Goal: Information Seeking & Learning: Learn about a topic

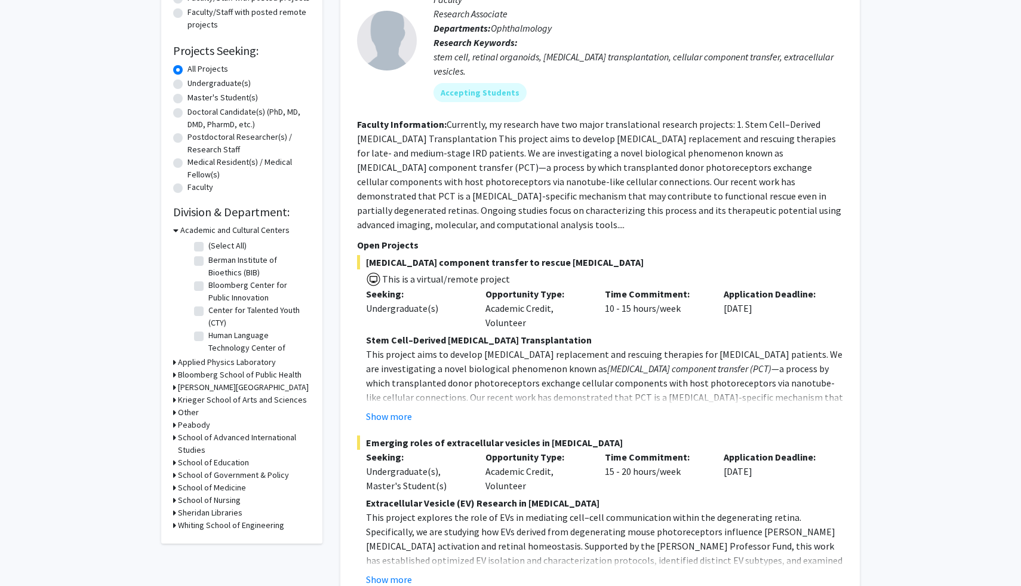
scroll to position [165, 0]
click at [505, 369] on p "This project aims to develop [MEDICAL_DATA] replacement and rescuing therapies …" at bounding box center [604, 388] width 477 height 86
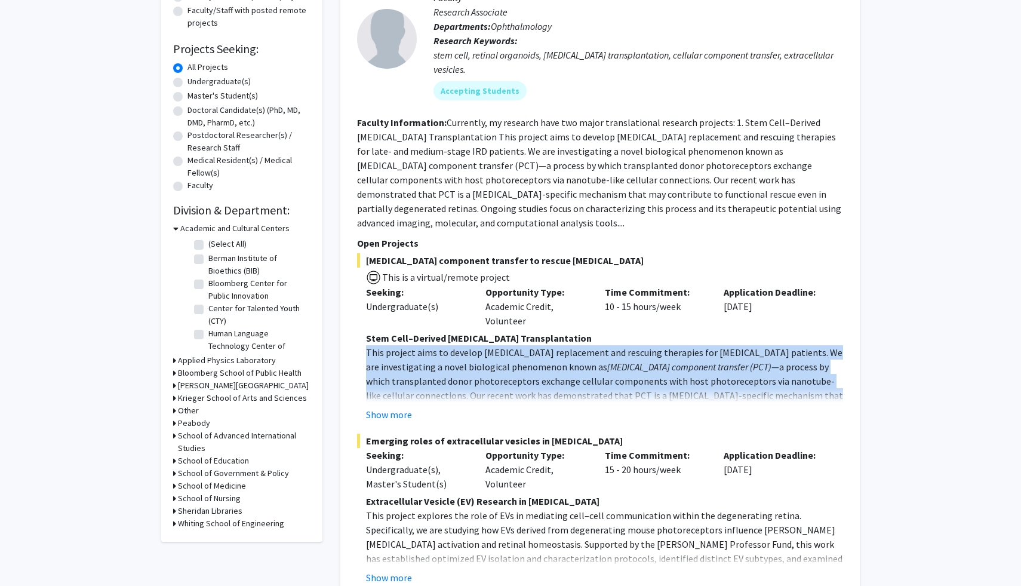
click at [505, 369] on p "This project aims to develop [MEDICAL_DATA] replacement and rescuing therapies …" at bounding box center [604, 388] width 477 height 86
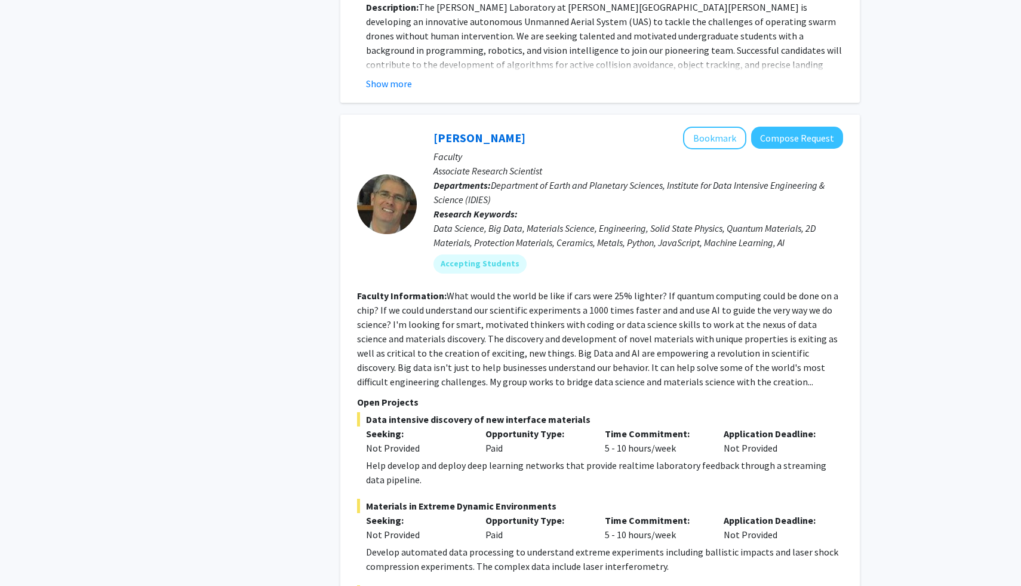
scroll to position [1313, 0]
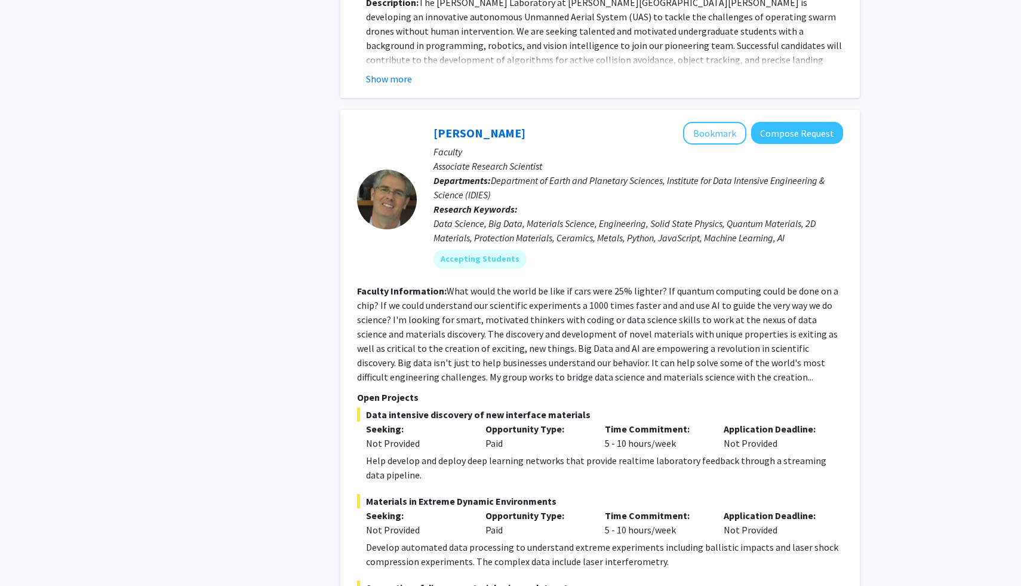
click at [493, 174] on span "Department of Earth and Planetary Sciences, Institute for Data Intensive Engine…" at bounding box center [628, 187] width 391 height 26
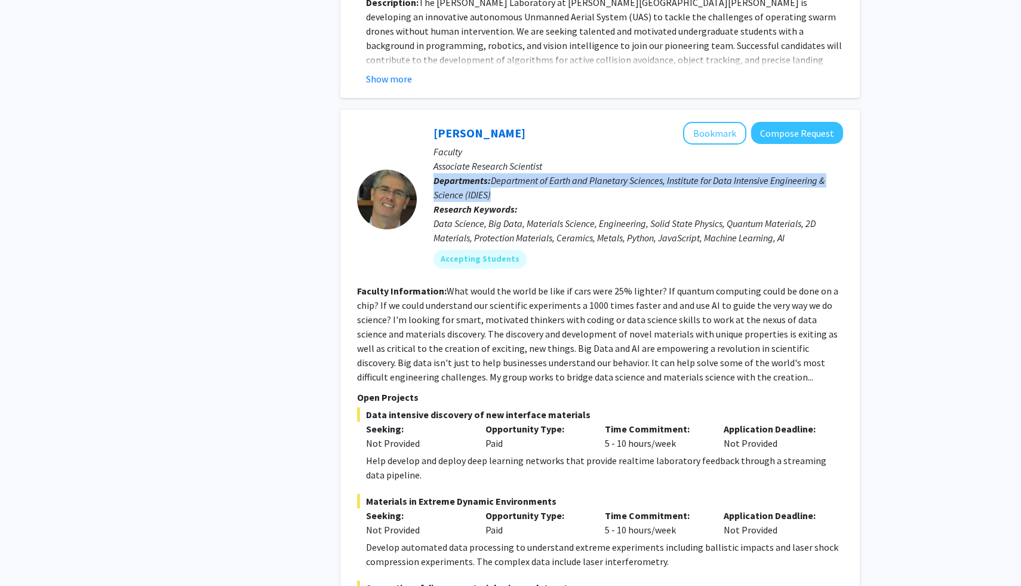
click at [493, 174] on span "Department of Earth and Planetary Sciences, Institute for Data Intensive Engine…" at bounding box center [628, 187] width 391 height 26
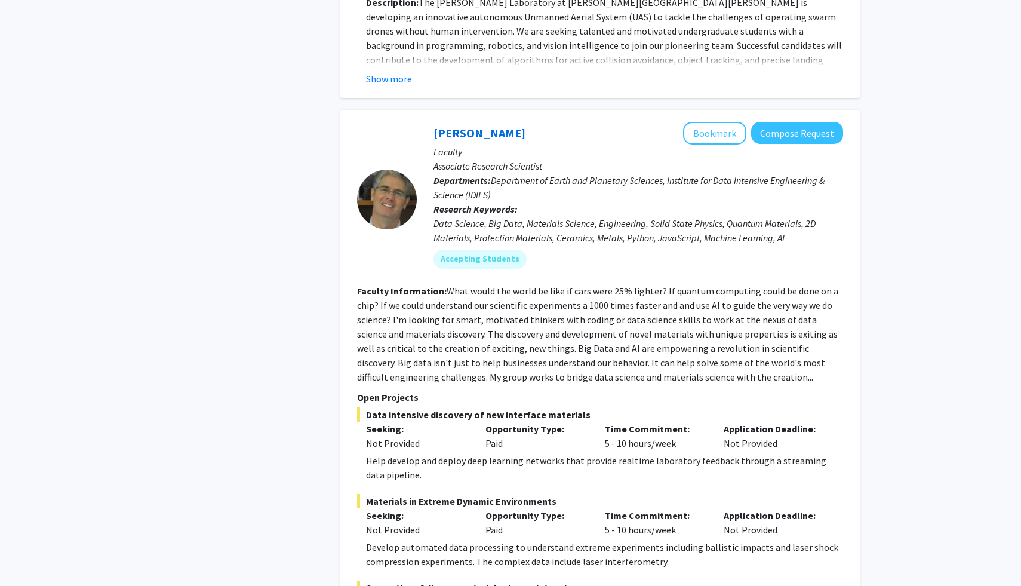
click at [436, 453] on div "Help develop and deploy deep learning networks that provide realtime laboratory…" at bounding box center [604, 467] width 477 height 29
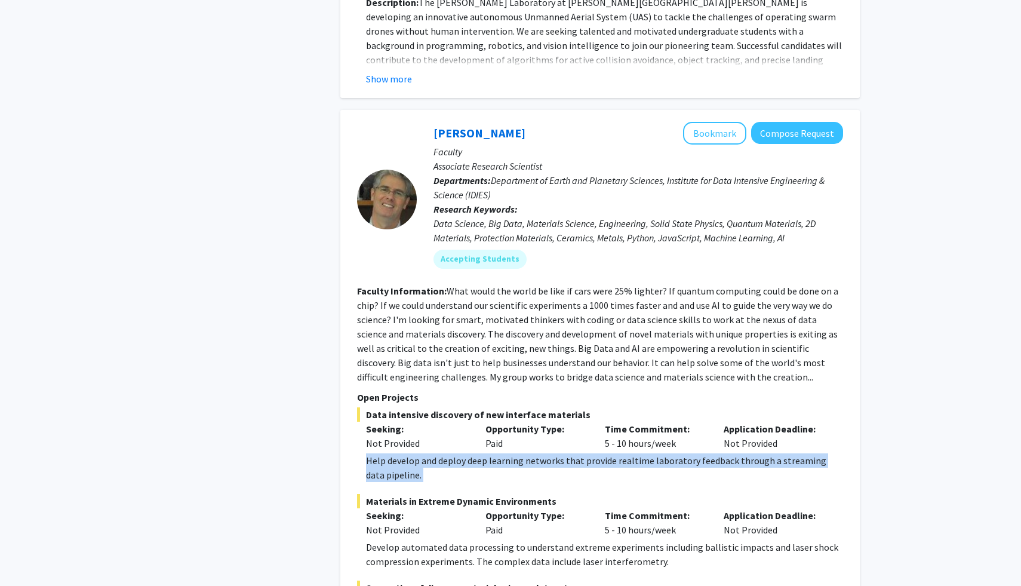
click at [436, 453] on div "Help develop and deploy deep learning networks that provide realtime laboratory…" at bounding box center [604, 467] width 477 height 29
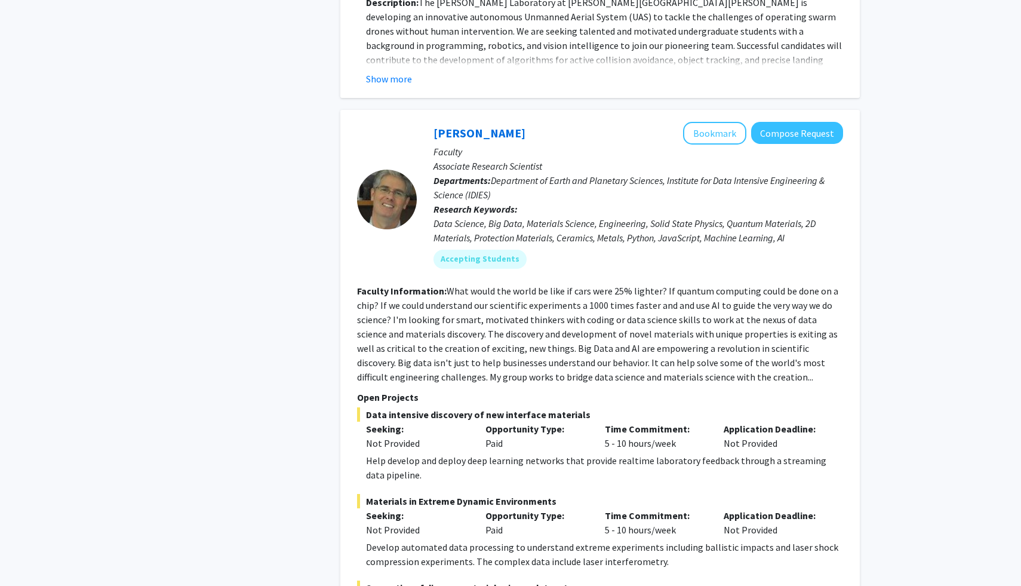
click at [433, 421] on p "Seeking:" at bounding box center [416, 428] width 101 height 14
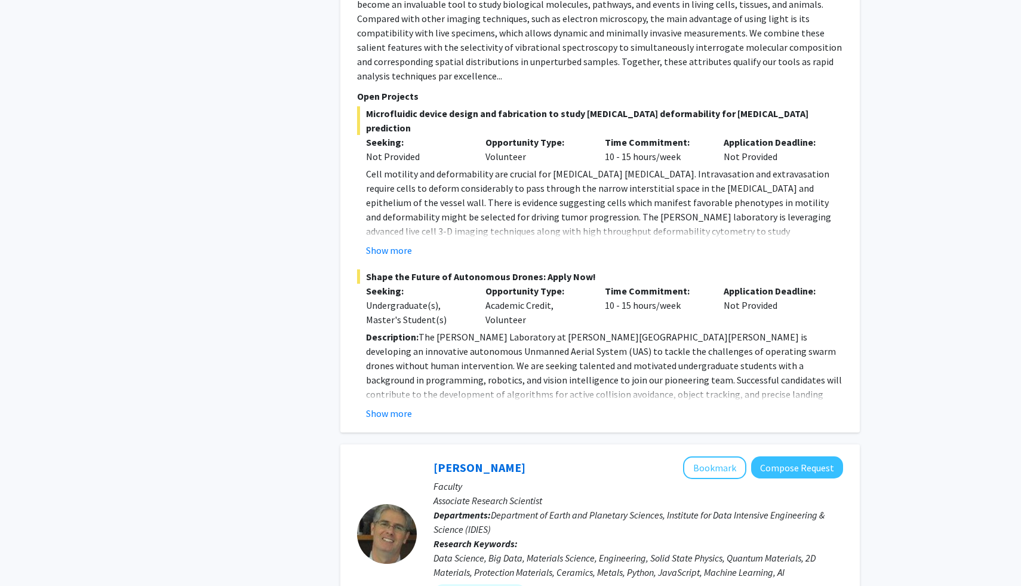
scroll to position [0, 0]
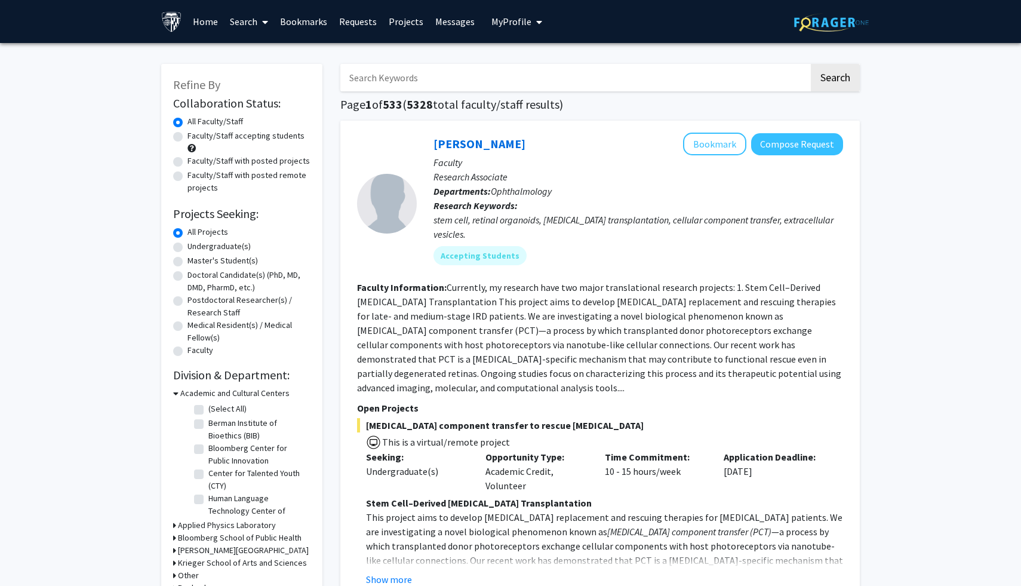
click at [187, 250] on label "Undergraduate(s)" at bounding box center [218, 246] width 63 height 13
click at [187, 248] on input "Undergraduate(s)" at bounding box center [191, 244] width 8 height 8
radio input "true"
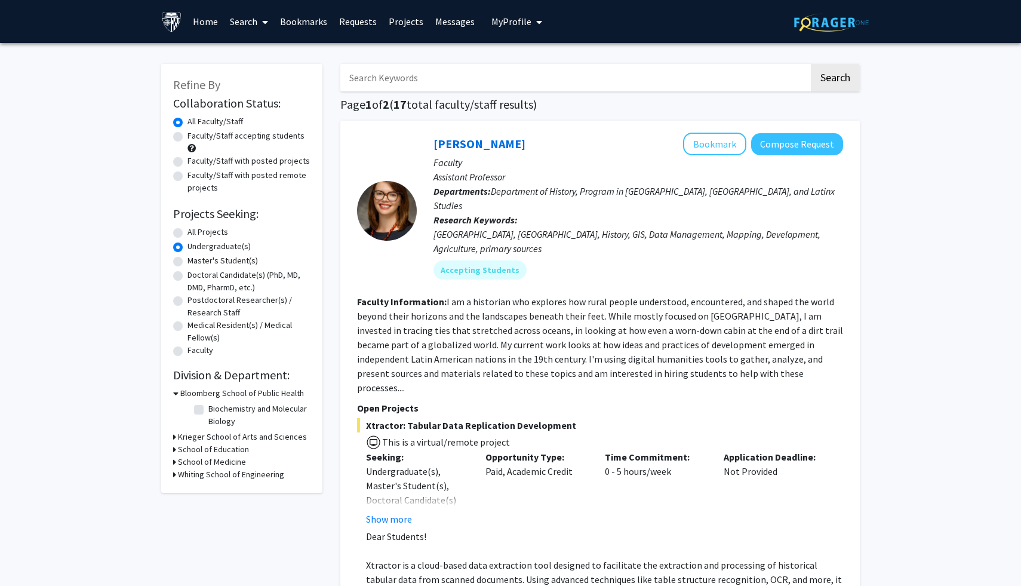
click at [187, 139] on label "Faculty/Staff accepting students" at bounding box center [245, 136] width 117 height 13
click at [187, 137] on input "Faculty/Staff accepting students" at bounding box center [191, 134] width 8 height 8
radio input "true"
click at [175, 393] on icon at bounding box center [175, 393] width 5 height 13
click at [175, 404] on icon at bounding box center [174, 405] width 3 height 13
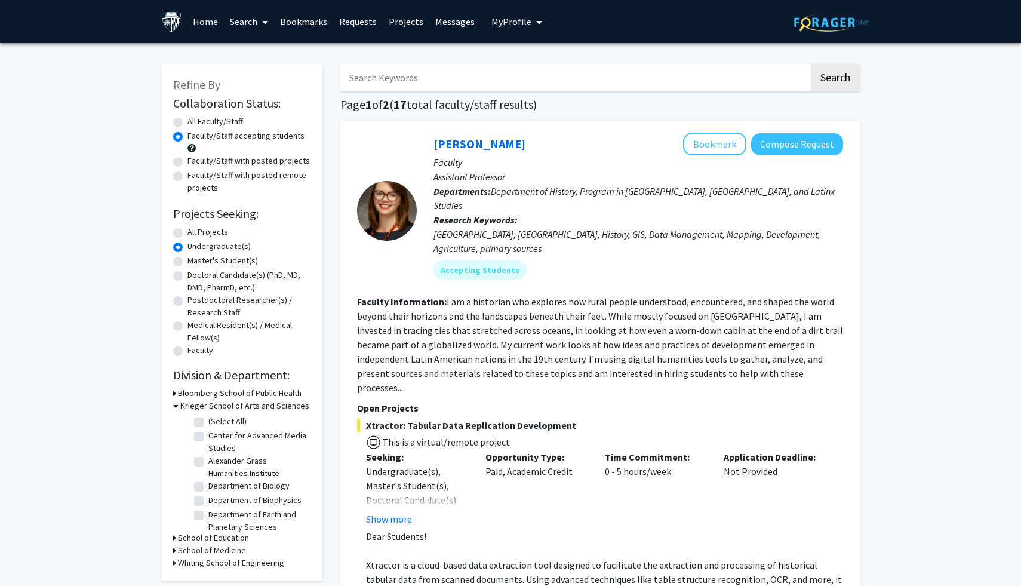
click at [208, 502] on label "Department of Biophysics" at bounding box center [254, 500] width 93 height 13
click at [208, 501] on input "Department of Biophysics" at bounding box center [212, 498] width 8 height 8
checkbox input "true"
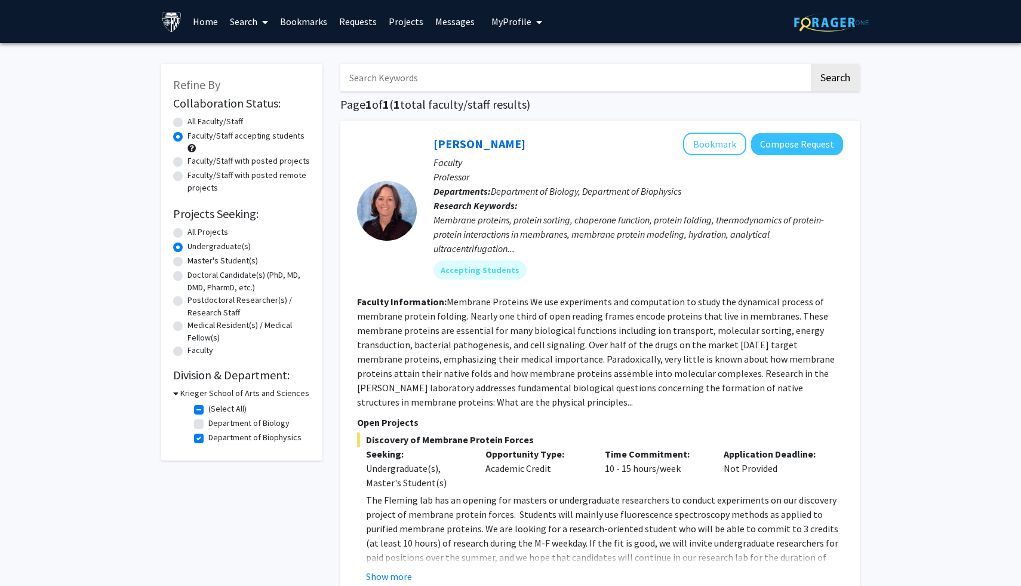
click at [421, 298] on b "Faculty Information:" at bounding box center [402, 302] width 90 height 12
click at [418, 300] on b "Faculty Information:" at bounding box center [402, 302] width 90 height 12
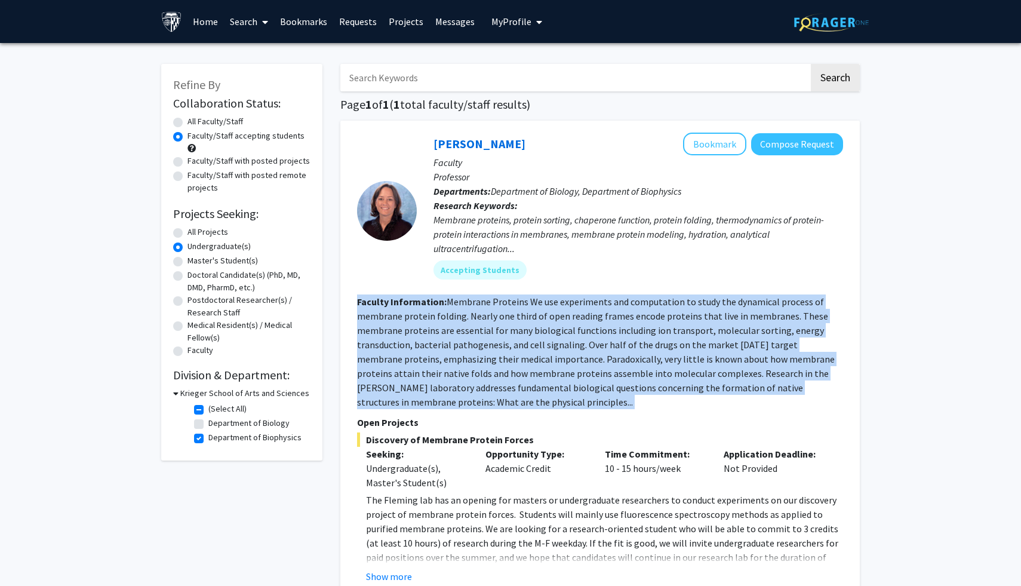
click at [418, 300] on b "Faculty Information:" at bounding box center [402, 302] width 90 height 12
click at [476, 364] on fg-read-more "Membrane Proteins We use experiments and computation to study the dynamical pro…" at bounding box center [596, 352] width 478 height 112
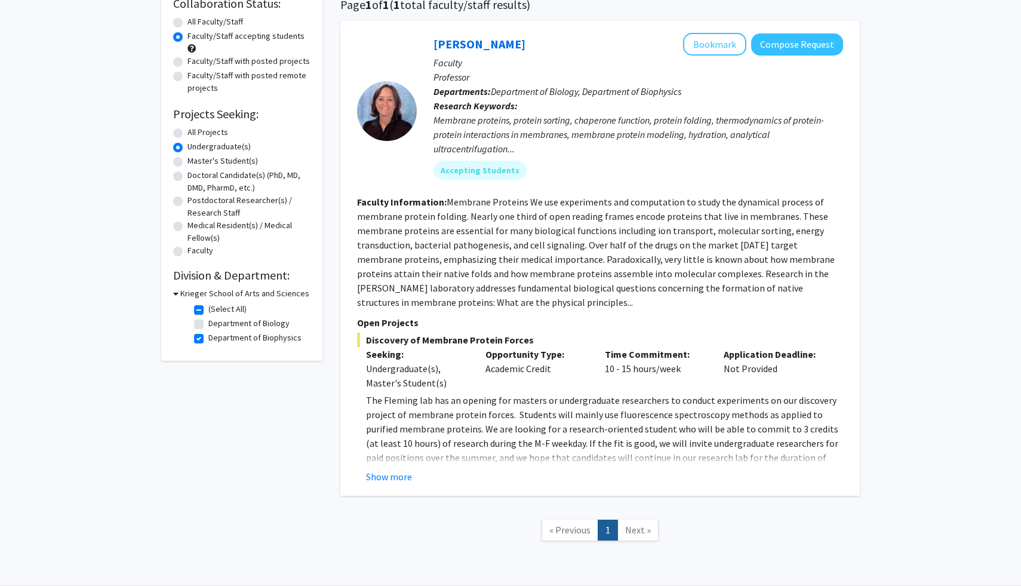
scroll to position [100, 0]
click at [412, 481] on div "Show more" at bounding box center [604, 476] width 477 height 14
click at [404, 481] on button "Show more" at bounding box center [389, 476] width 46 height 14
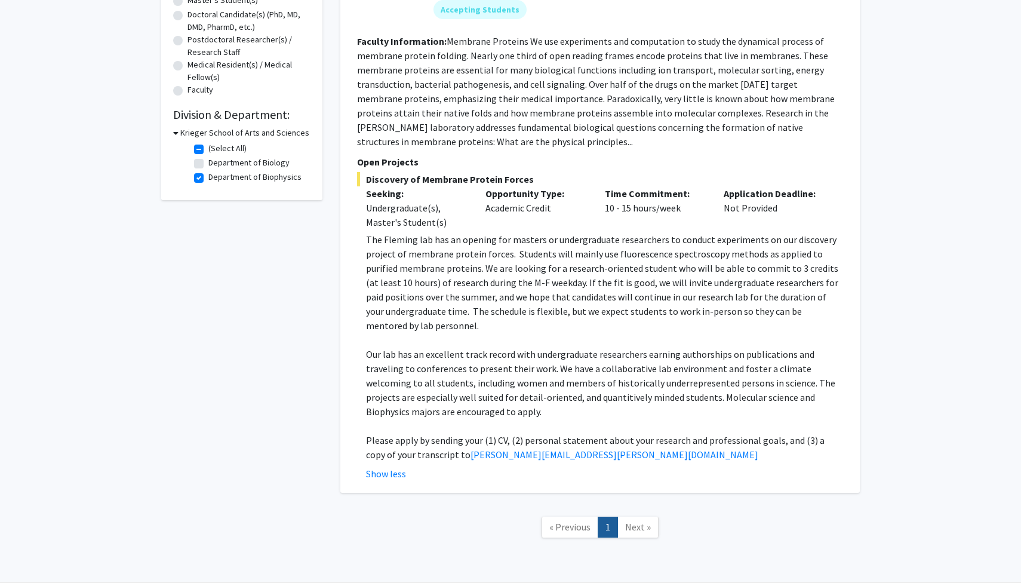
scroll to position [260, 0]
click at [502, 318] on p "The Fleming lab has an opening for masters or undergraduate researchers to cond…" at bounding box center [604, 283] width 477 height 100
click at [501, 347] on p "Our lab has an excellent track record with undergraduate researchers earning au…" at bounding box center [604, 383] width 477 height 72
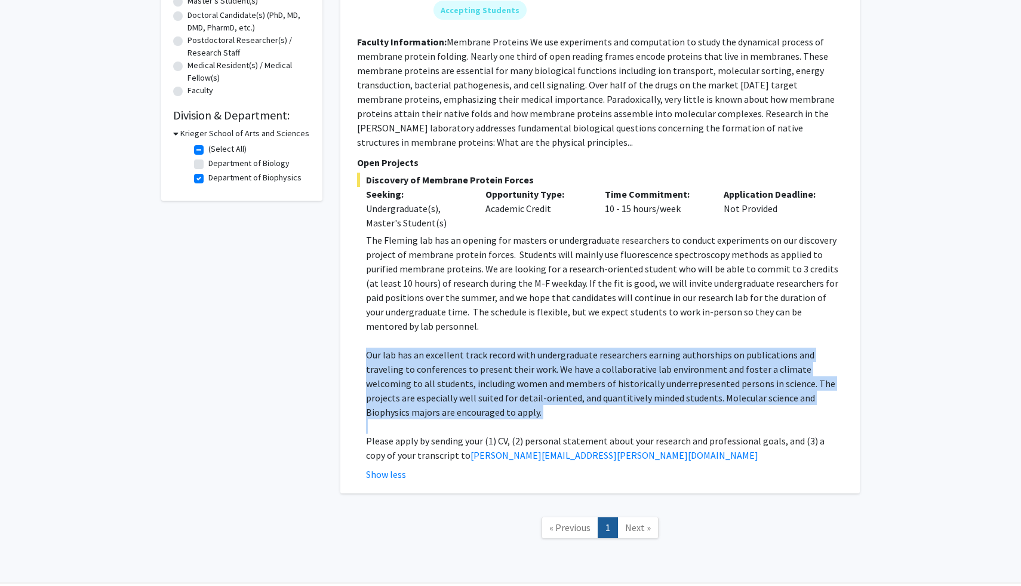
click at [501, 347] on p "Our lab has an excellent track record with undergraduate researchers earning au…" at bounding box center [604, 383] width 477 height 72
click at [524, 347] on p "Our lab has an excellent track record with undergraduate researchers earning au…" at bounding box center [604, 383] width 477 height 72
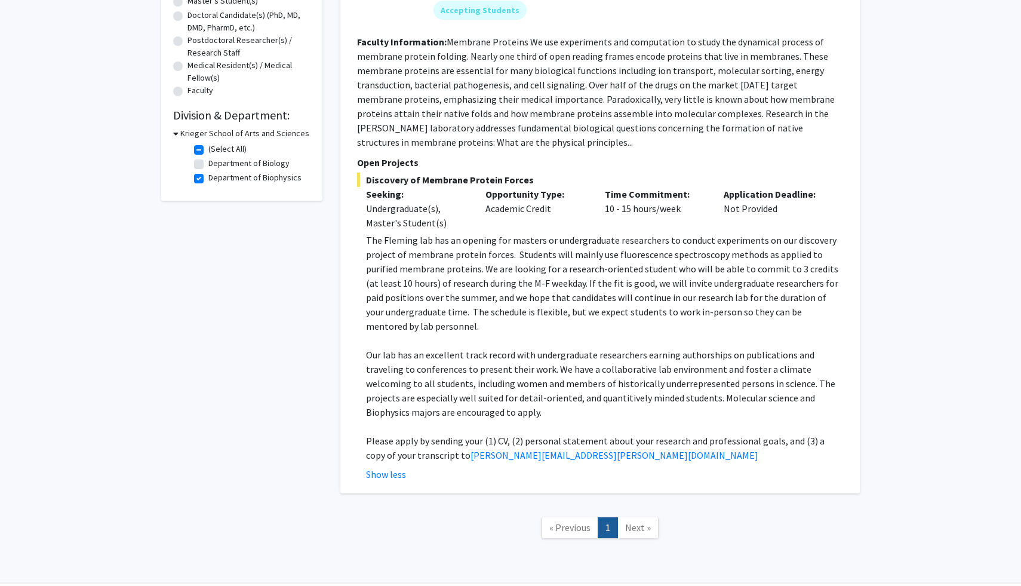
click at [524, 347] on p "Our lab has an excellent track record with undergraduate researchers earning au…" at bounding box center [604, 383] width 477 height 72
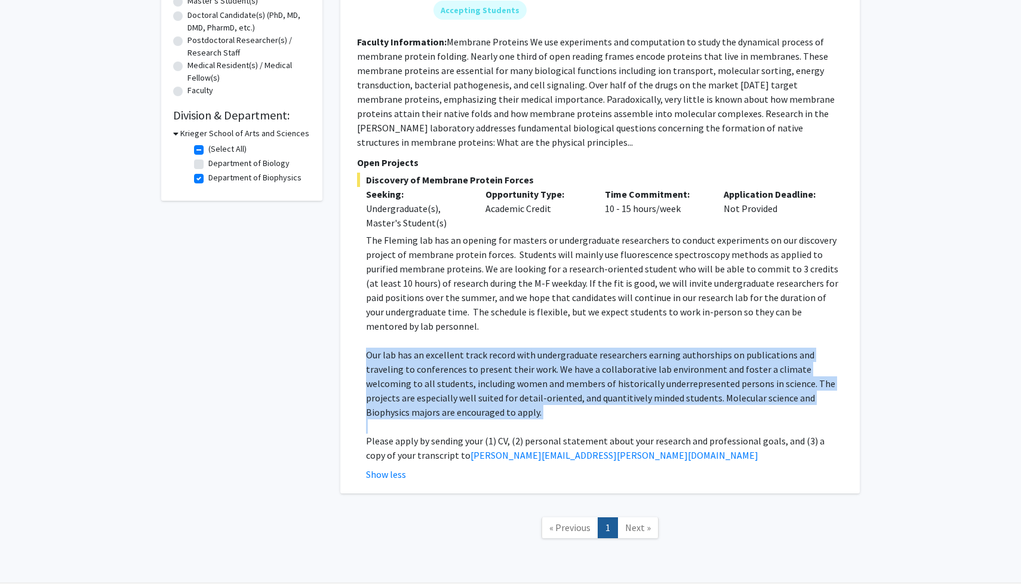
click at [524, 347] on p "Our lab has an excellent track record with undergraduate researchers earning au…" at bounding box center [604, 383] width 477 height 72
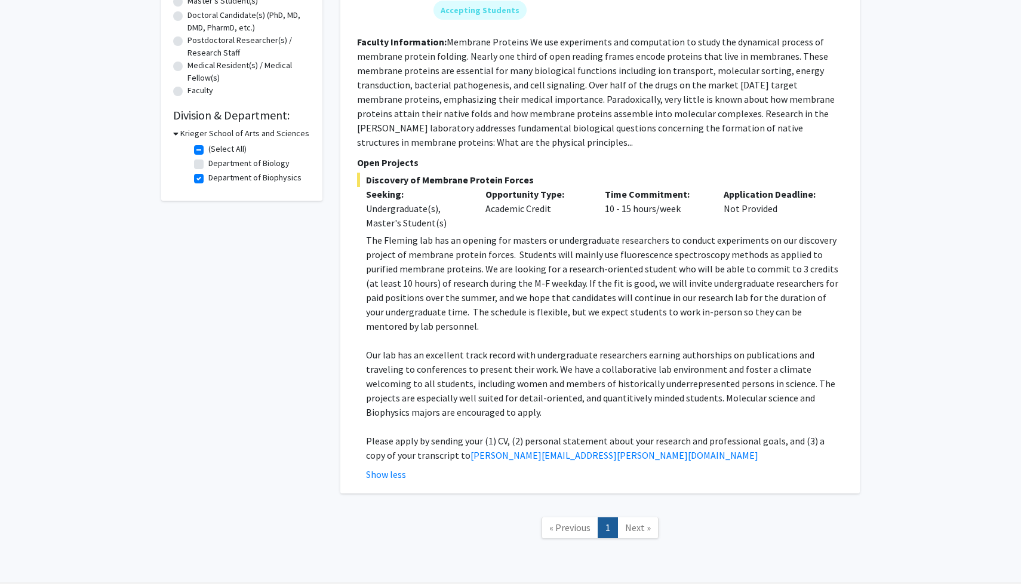
click at [545, 403] on p "Our lab has an excellent track record with undergraduate researchers earning au…" at bounding box center [604, 383] width 477 height 72
click at [561, 403] on p "Our lab has an excellent track record with undergraduate researchers earning au…" at bounding box center [604, 383] width 477 height 72
click at [556, 419] on p at bounding box center [604, 426] width 477 height 14
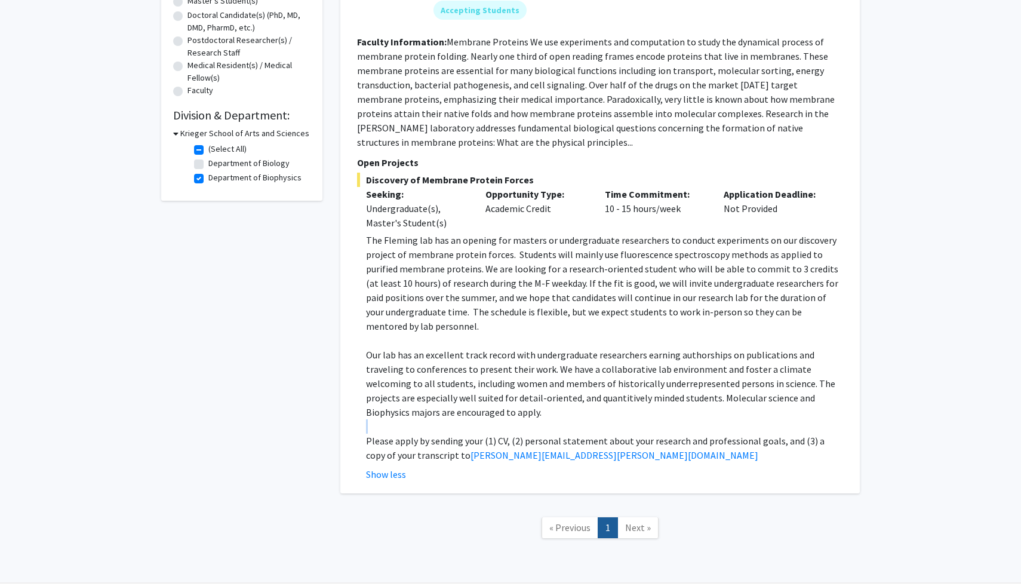
click at [556, 419] on p at bounding box center [604, 426] width 477 height 14
click at [533, 398] on p "Our lab has an excellent track record with undergraduate researchers earning au…" at bounding box center [604, 383] width 477 height 72
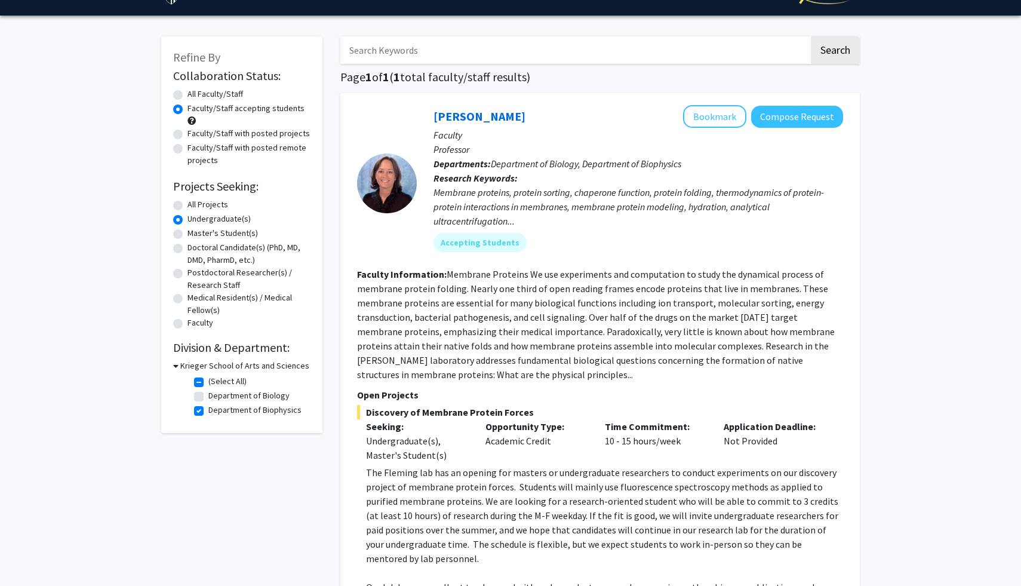
scroll to position [0, 0]
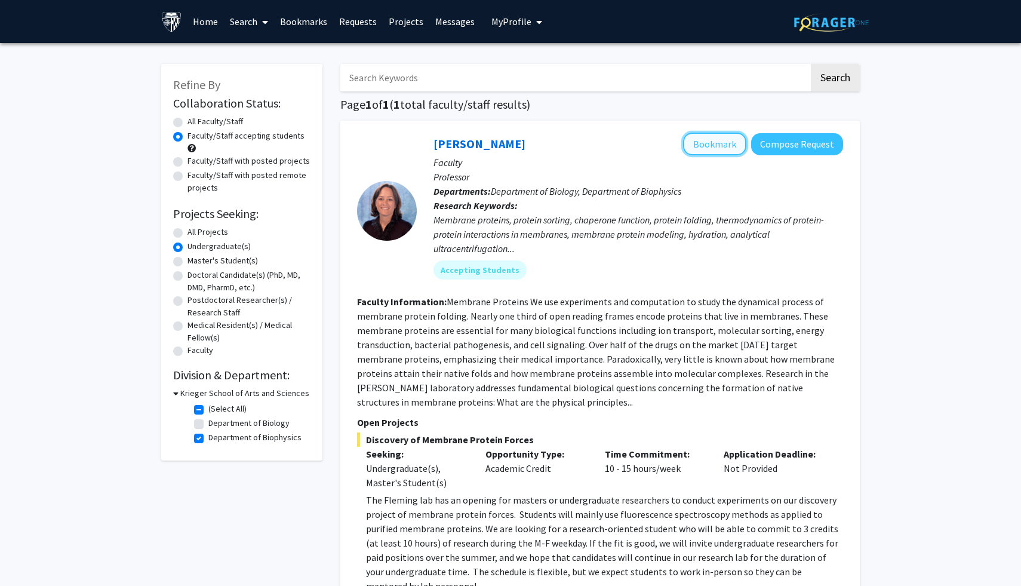
click at [710, 138] on button "Bookmark" at bounding box center [714, 144] width 63 height 23
